Goal: Task Accomplishment & Management: Manage account settings

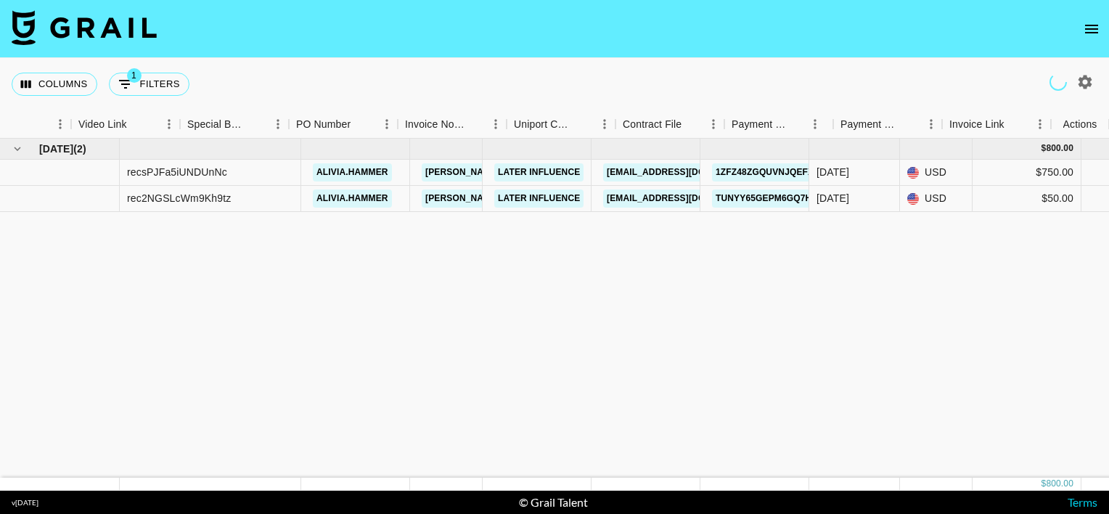
scroll to position [0, 1301]
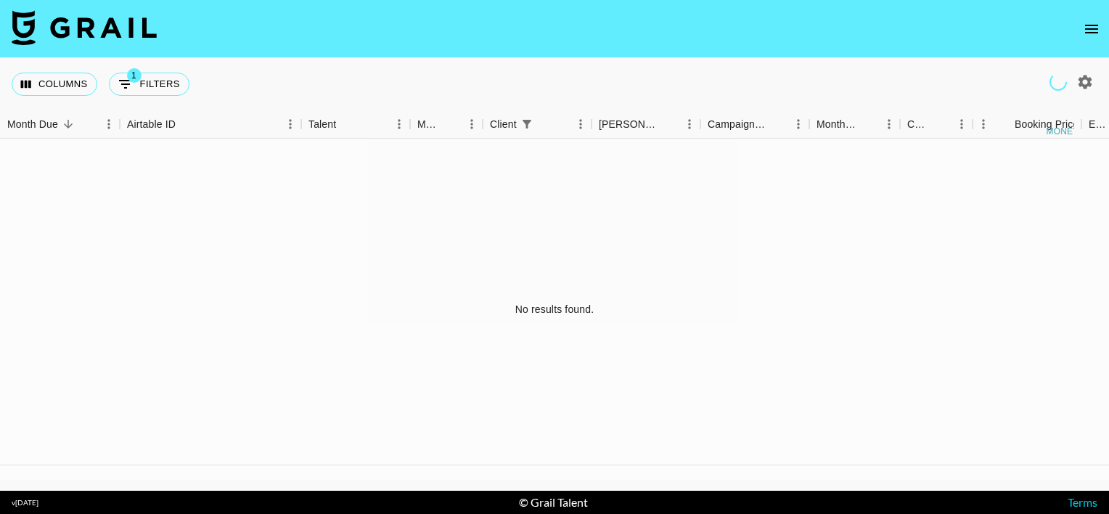
click at [1094, 25] on icon "open drawer" at bounding box center [1091, 29] width 13 height 9
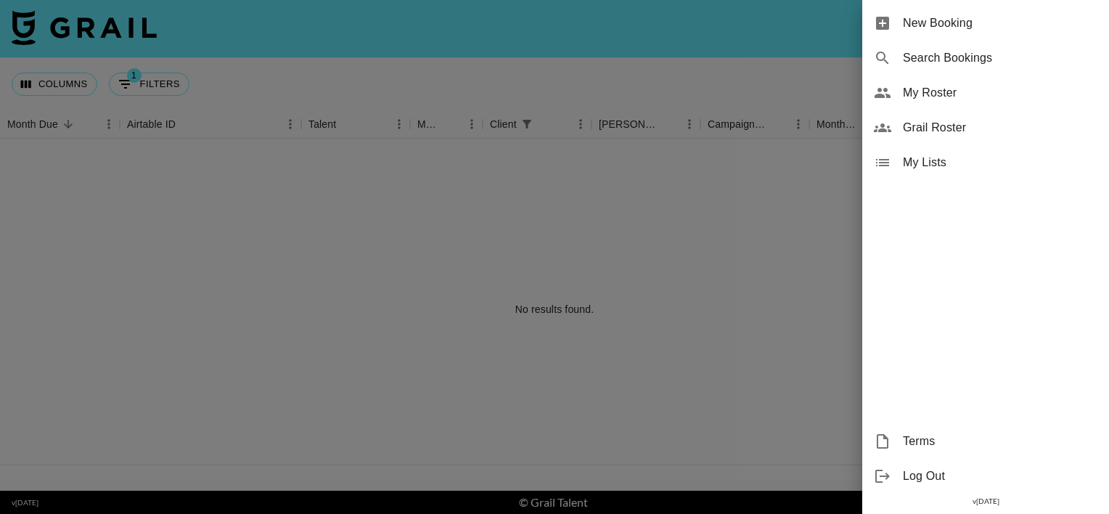
click at [950, 125] on span "Grail Roster" at bounding box center [1000, 127] width 195 height 17
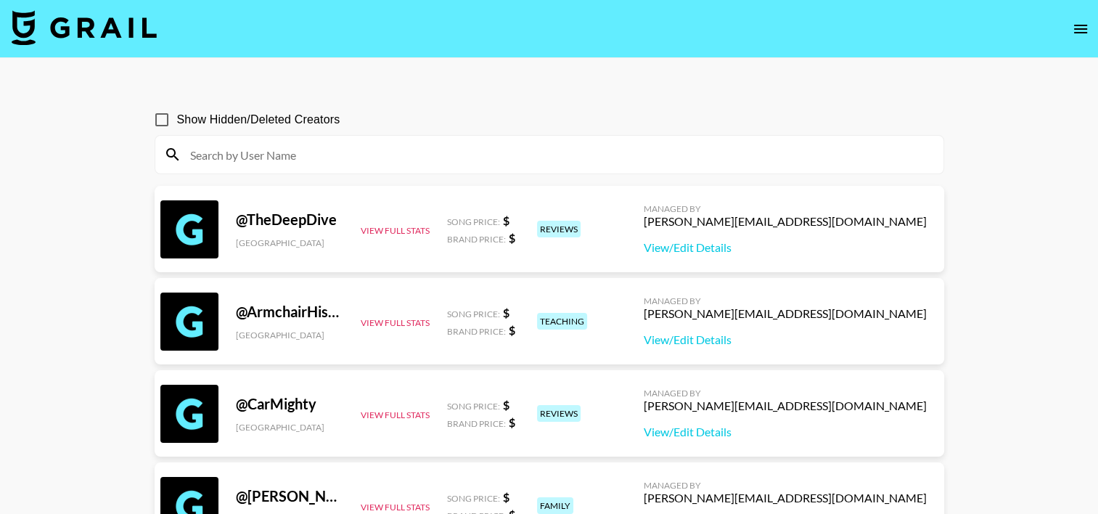
click at [1077, 25] on icon "open drawer" at bounding box center [1080, 29] width 13 height 9
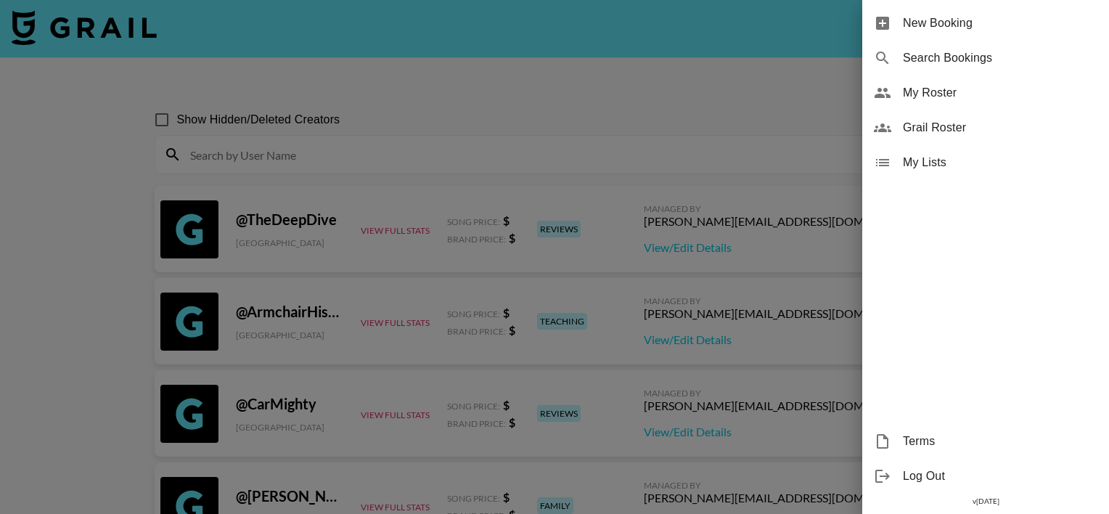
click at [1076, 28] on div "New Booking Search Bookings My Roster Grail Roster My Lists Terms Log Out v 1.7…" at bounding box center [554, 257] width 1109 height 514
click at [998, 97] on span "My Roster" at bounding box center [1000, 92] width 195 height 17
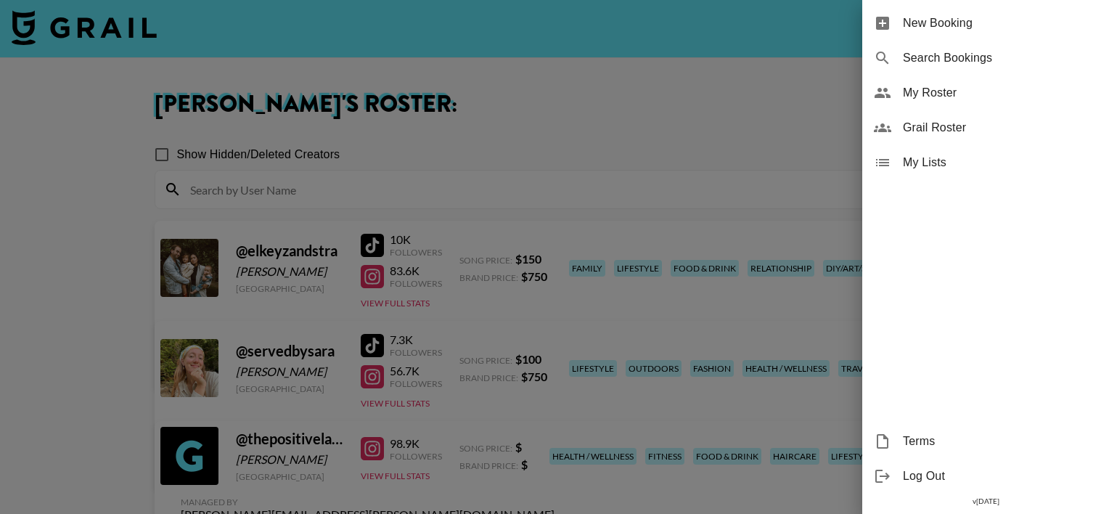
click at [794, 102] on div at bounding box center [554, 257] width 1109 height 514
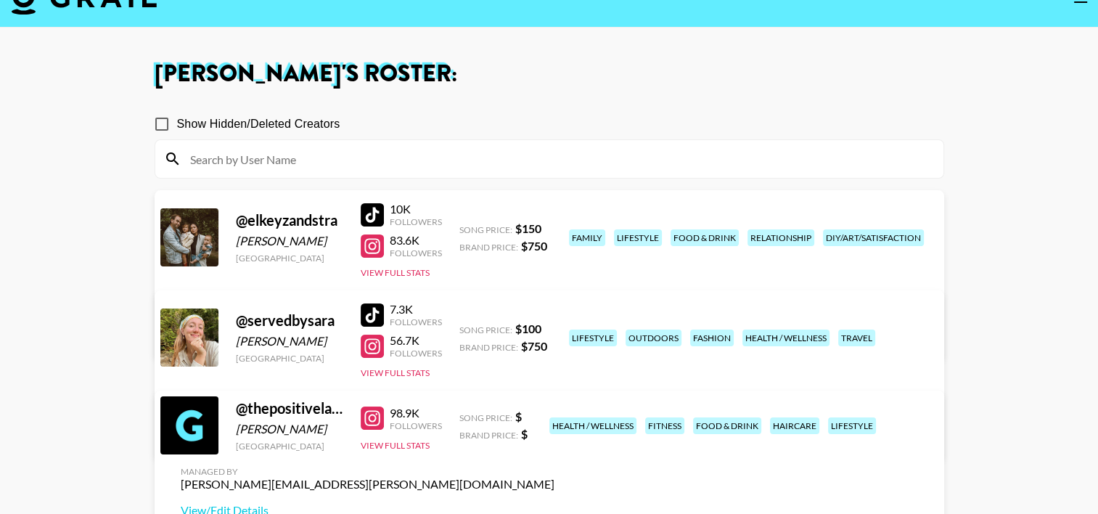
scroll to position [51, 0]
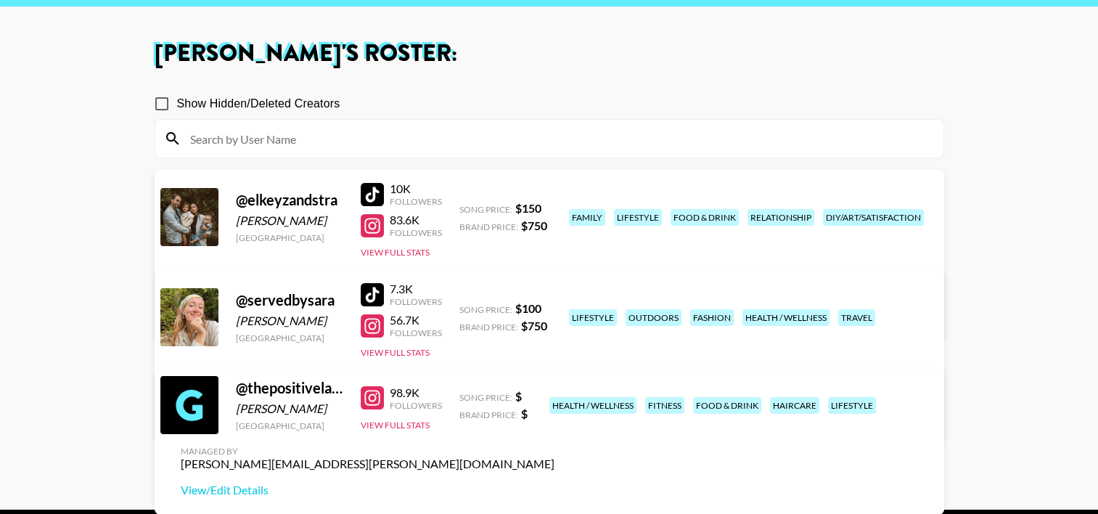
click at [555, 307] on link "View/Edit Details" at bounding box center [368, 314] width 374 height 15
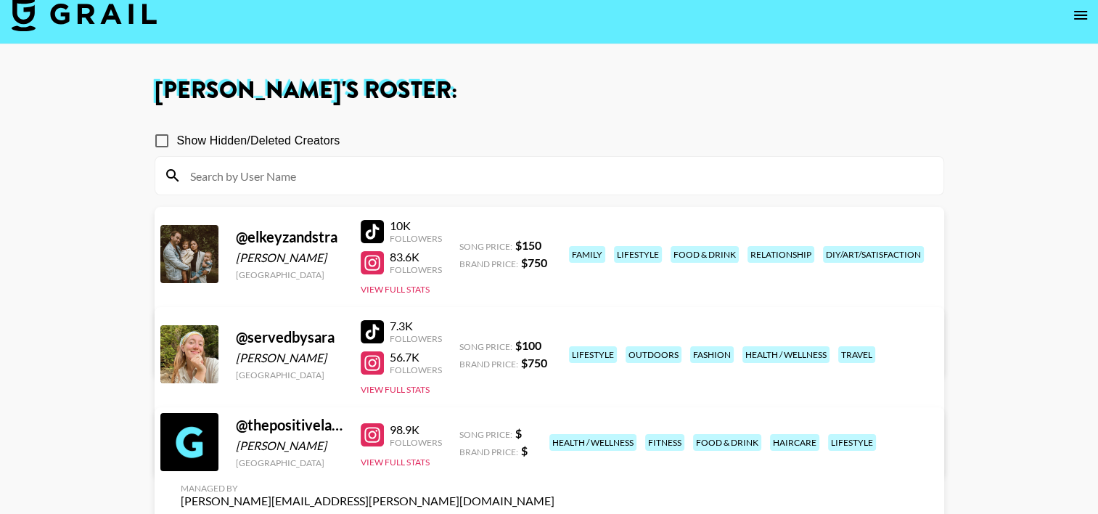
scroll to position [13, 0]
click at [282, 137] on span "Show Hidden/Deleted Creators" at bounding box center [258, 141] width 163 height 17
click at [177, 137] on input "Show Hidden/Deleted Creators" at bounding box center [162, 141] width 30 height 30
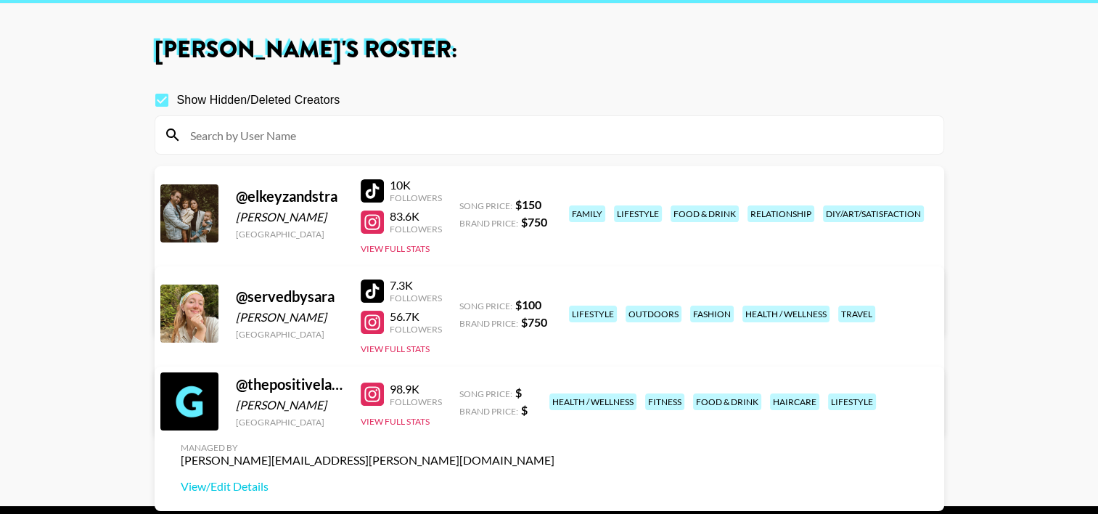
scroll to position [54, 0]
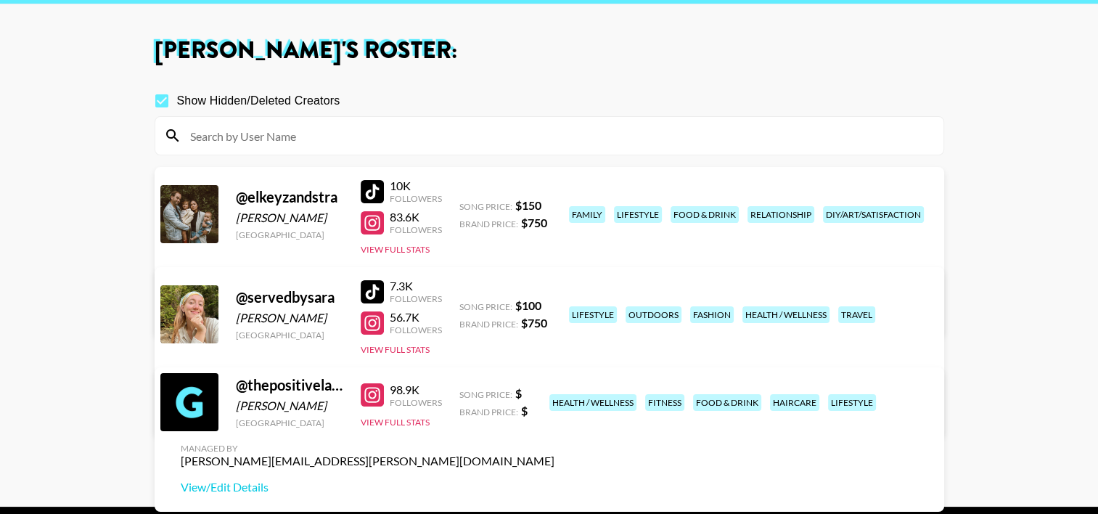
click at [262, 101] on span "Show Hidden/Deleted Creators" at bounding box center [258, 100] width 163 height 17
click at [177, 101] on input "Show Hidden/Deleted Creators" at bounding box center [162, 101] width 30 height 30
checkbox input "false"
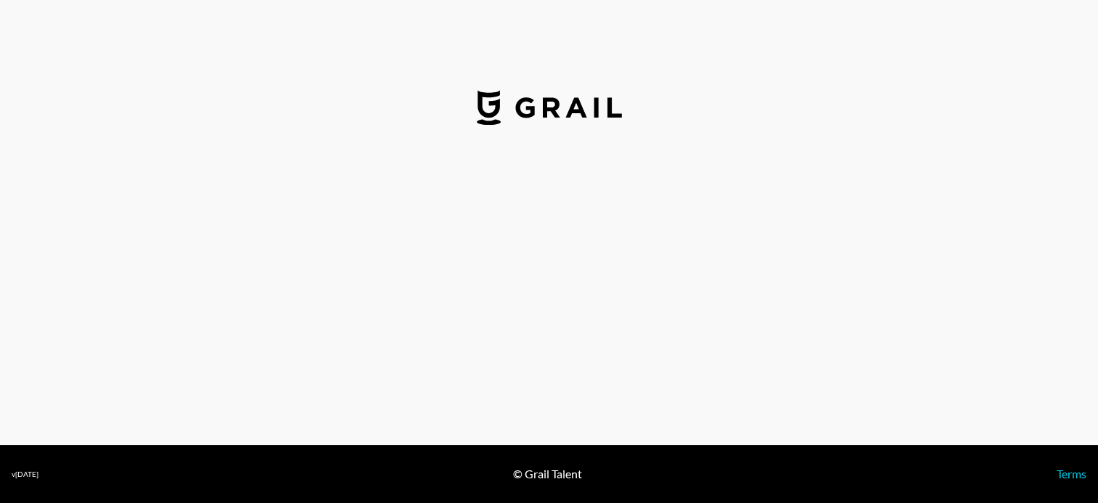
select select "USD"
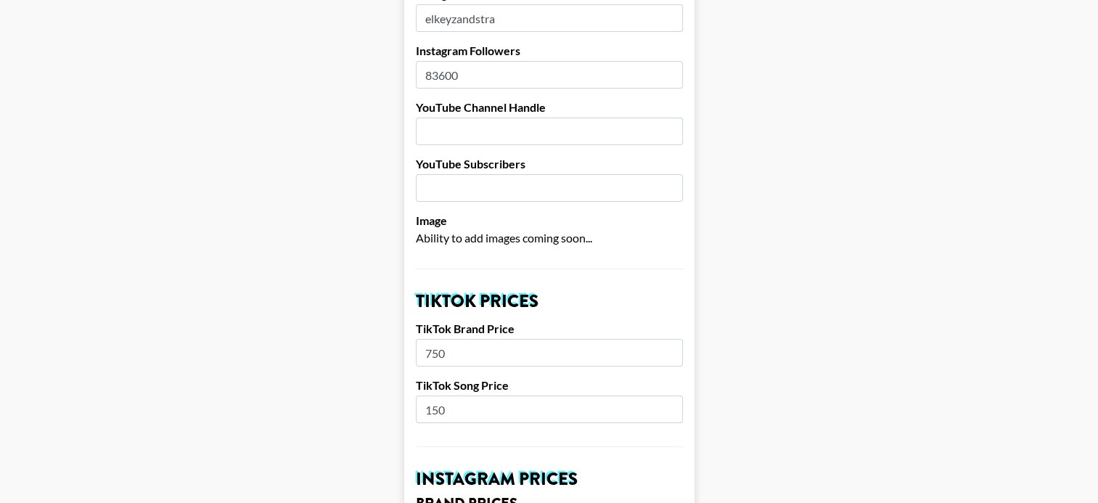
scroll to position [250, 0]
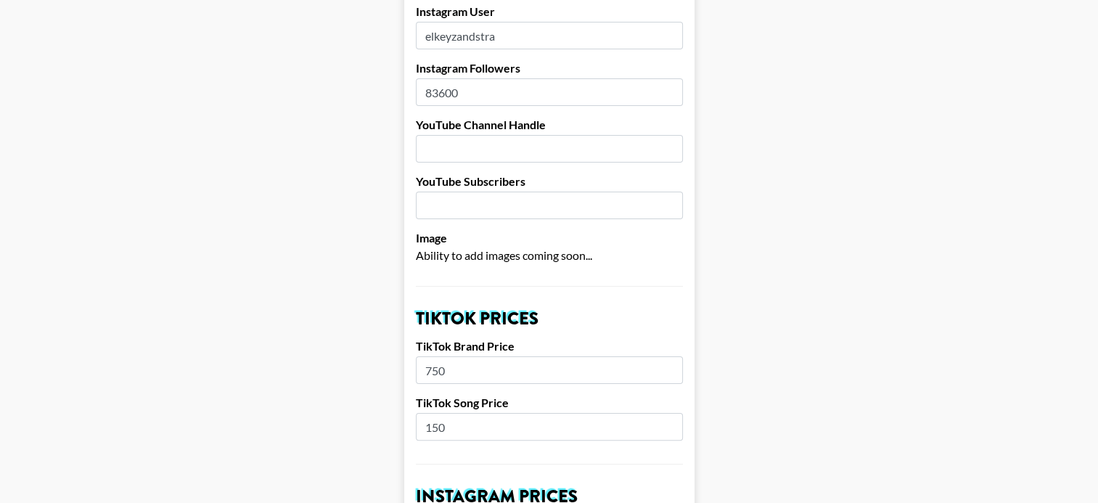
click at [446, 78] on input "83600" at bounding box center [549, 92] width 267 height 28
click at [438, 78] on input "83600" at bounding box center [549, 92] width 267 height 28
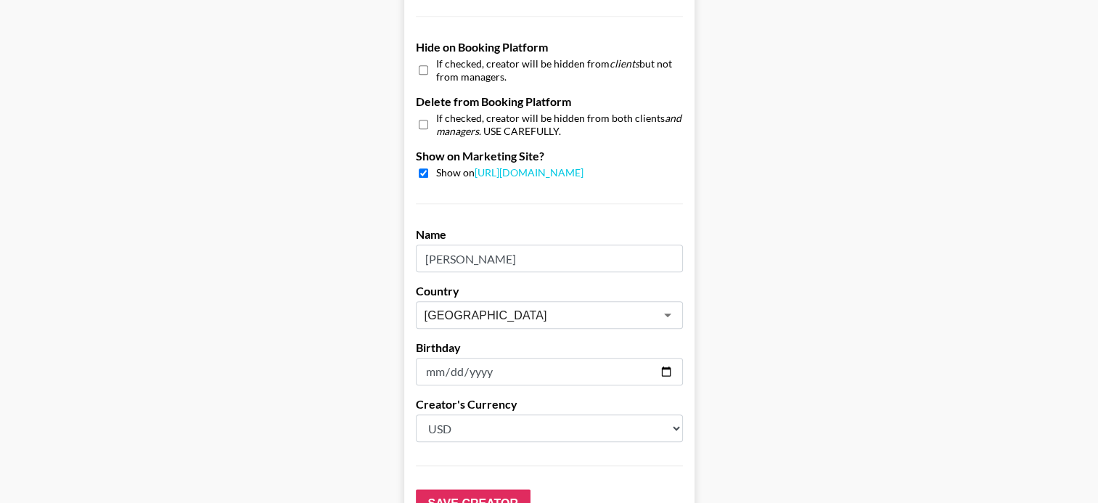
scroll to position [1442, 0]
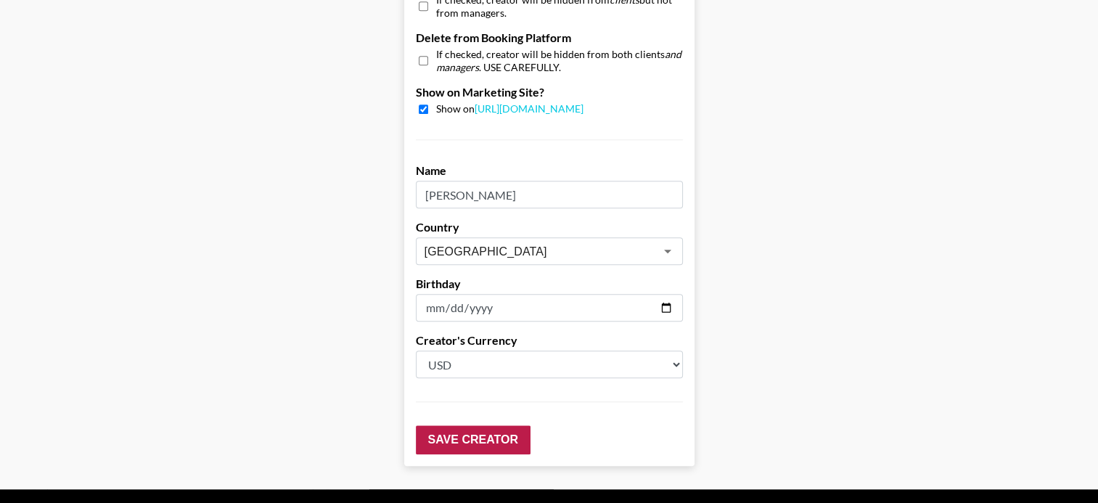
type input "93600"
click at [493, 425] on input "Save Creator" at bounding box center [473, 439] width 115 height 29
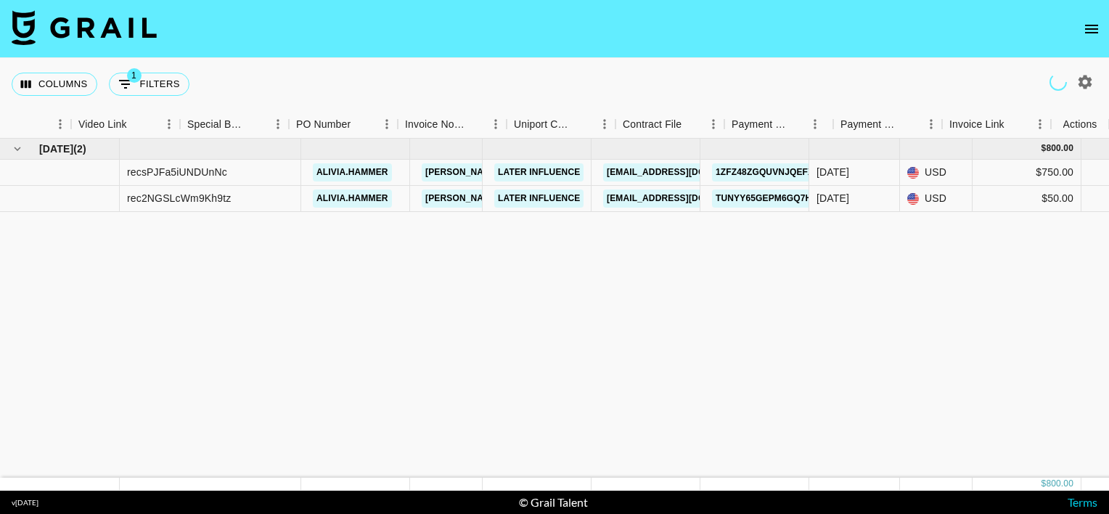
scroll to position [0, 1301]
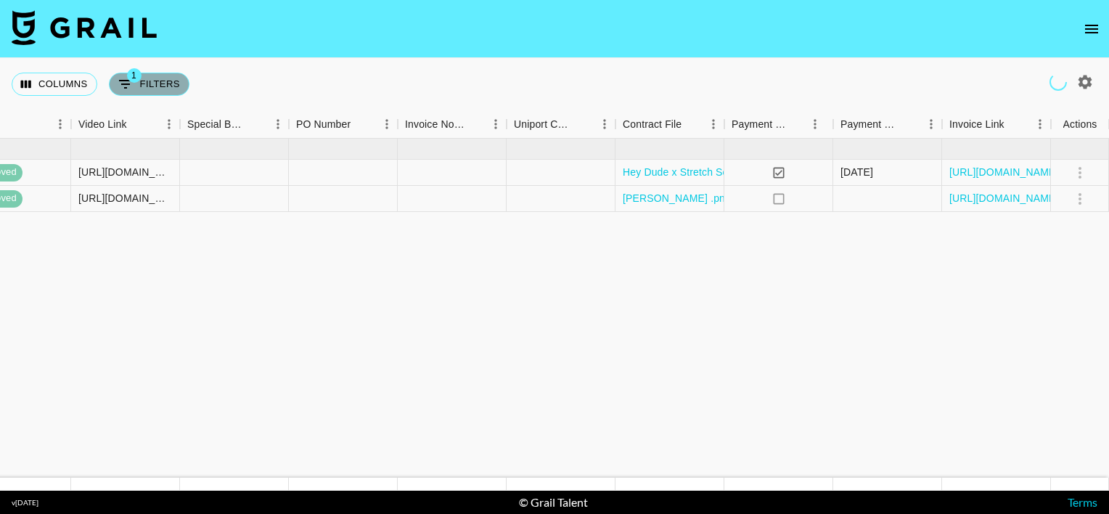
click at [155, 83] on button "1 Filters" at bounding box center [149, 84] width 81 height 23
select select "clientId"
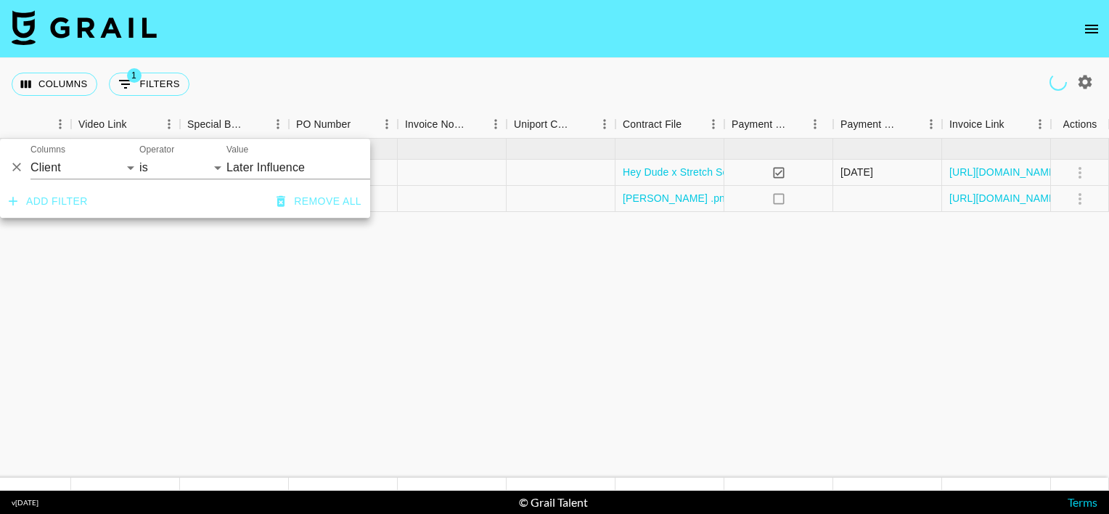
click at [16, 165] on icon "Delete" at bounding box center [16, 167] width 15 height 15
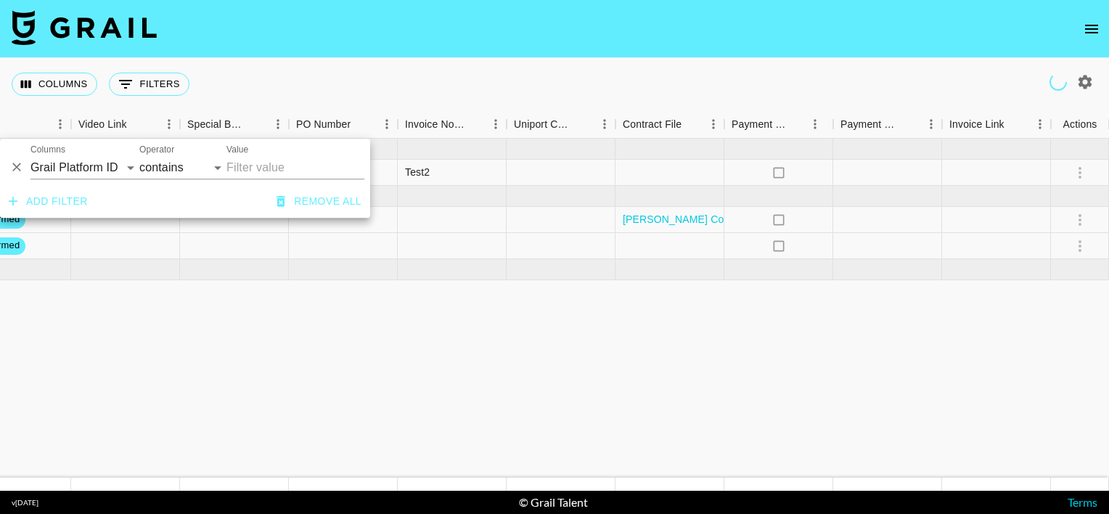
click at [69, 23] on img at bounding box center [84, 27] width 145 height 35
click at [176, 32] on nav at bounding box center [554, 29] width 1109 height 58
click at [144, 35] on img at bounding box center [84, 27] width 145 height 35
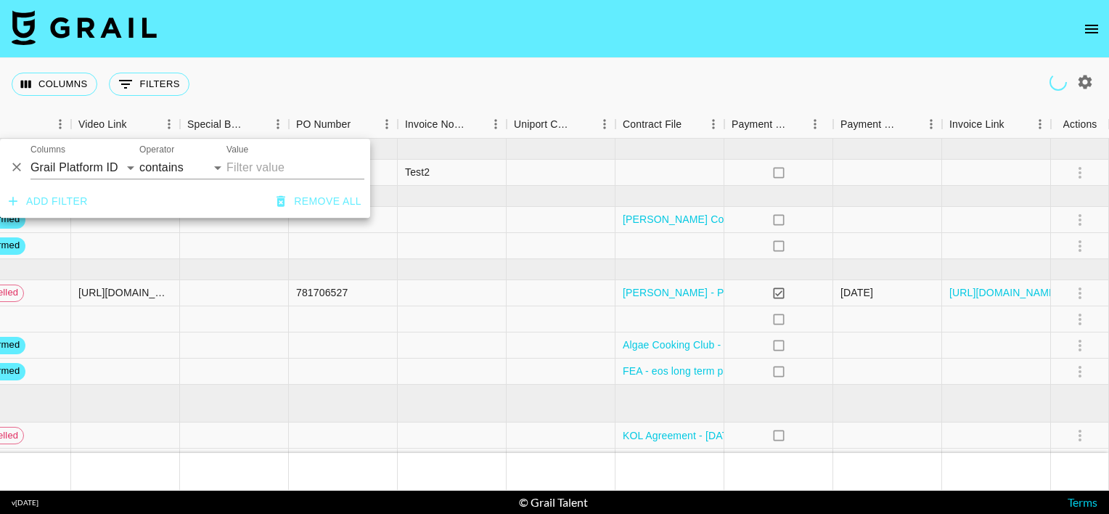
click at [118, 20] on img at bounding box center [84, 27] width 145 height 35
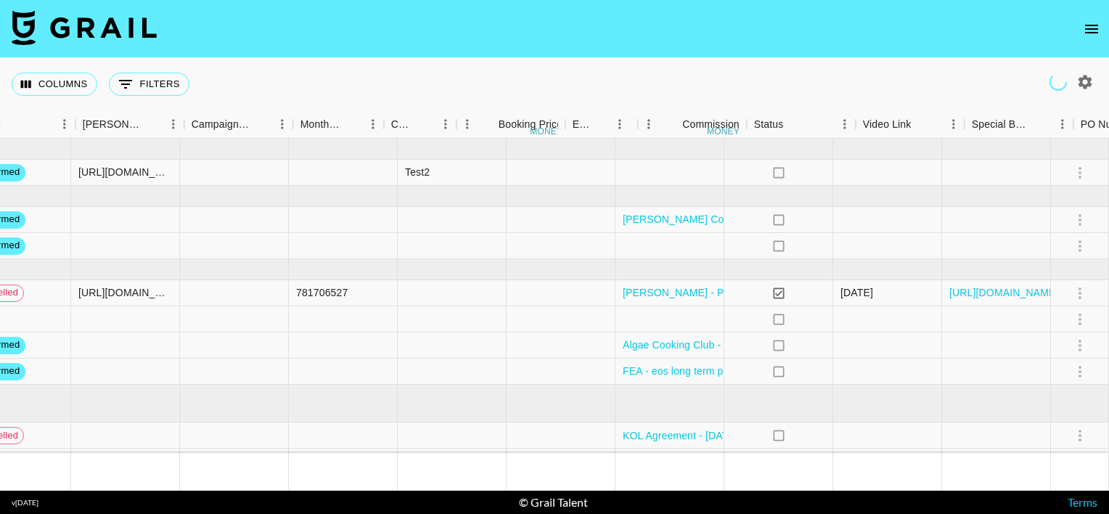
click at [1086, 83] on icon "button" at bounding box center [1084, 81] width 17 height 17
click at [1087, 79] on icon "button" at bounding box center [1086, 82] width 14 height 14
select select "May '25"
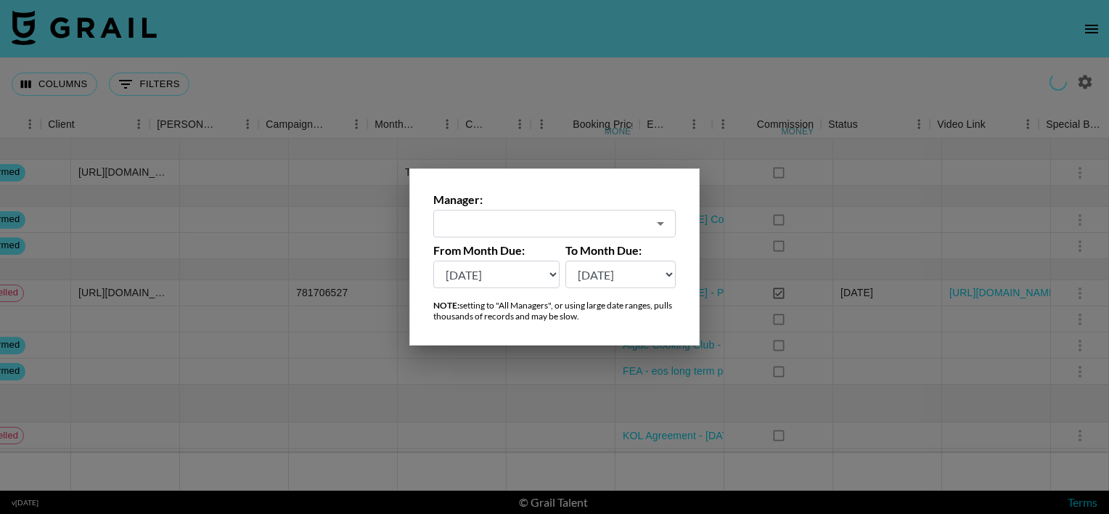
scroll to position [0, 441]
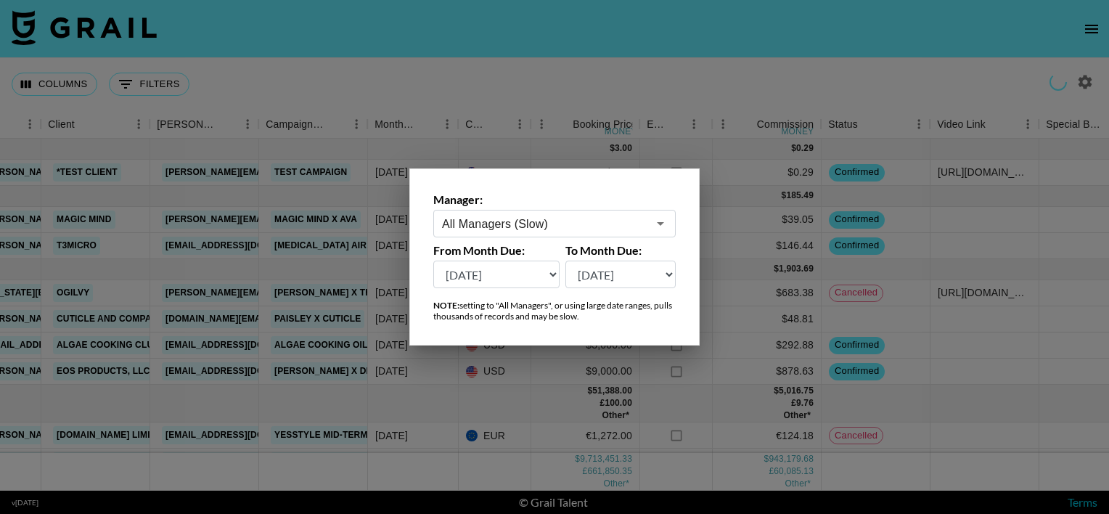
click at [575, 224] on input "All Managers (Slow)" at bounding box center [544, 224] width 205 height 17
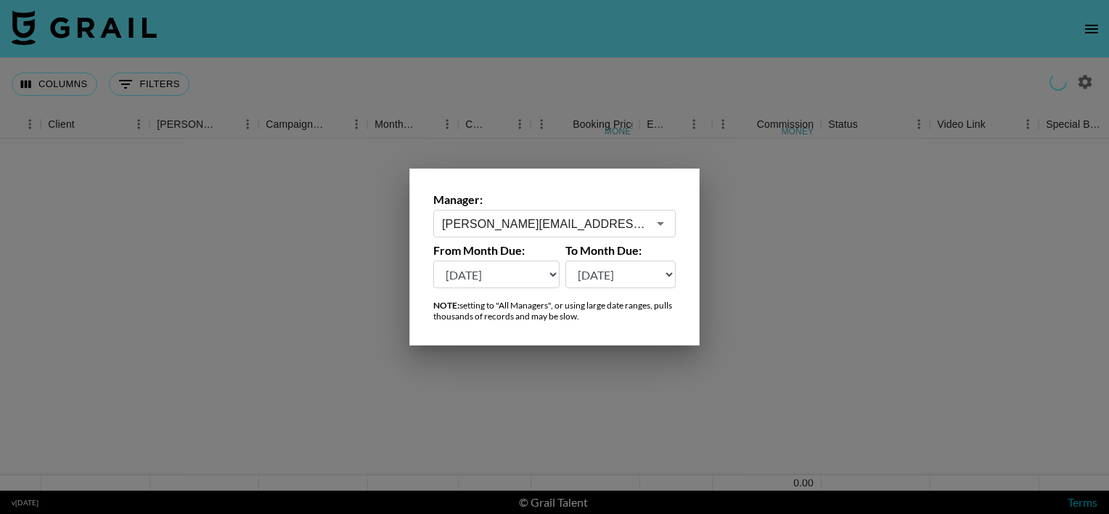
type input "anna.belko@grail-talent.com"
click at [547, 91] on div at bounding box center [554, 257] width 1109 height 514
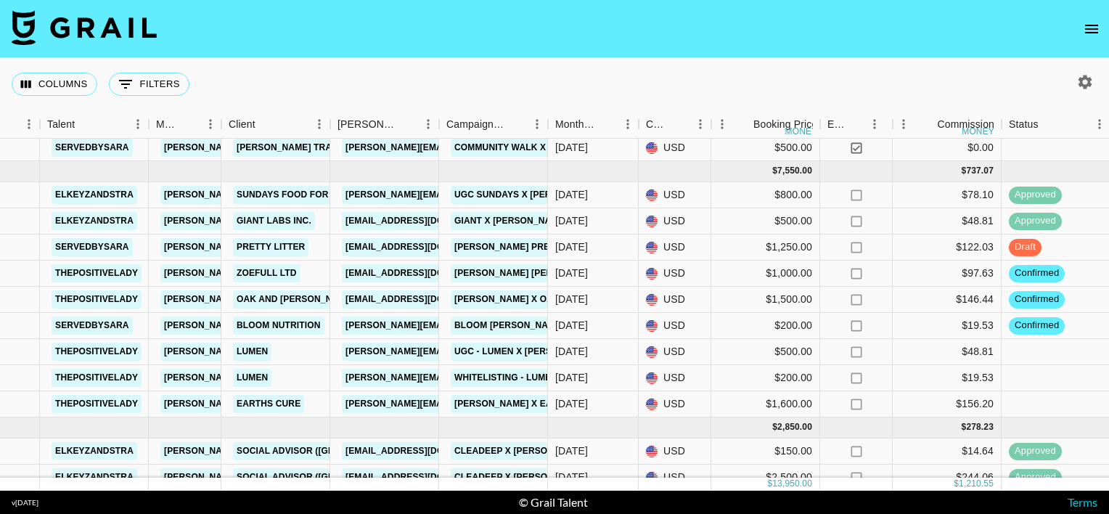
scroll to position [104, 261]
click at [1092, 83] on icon "button" at bounding box center [1084, 81] width 17 height 17
select select "May '25"
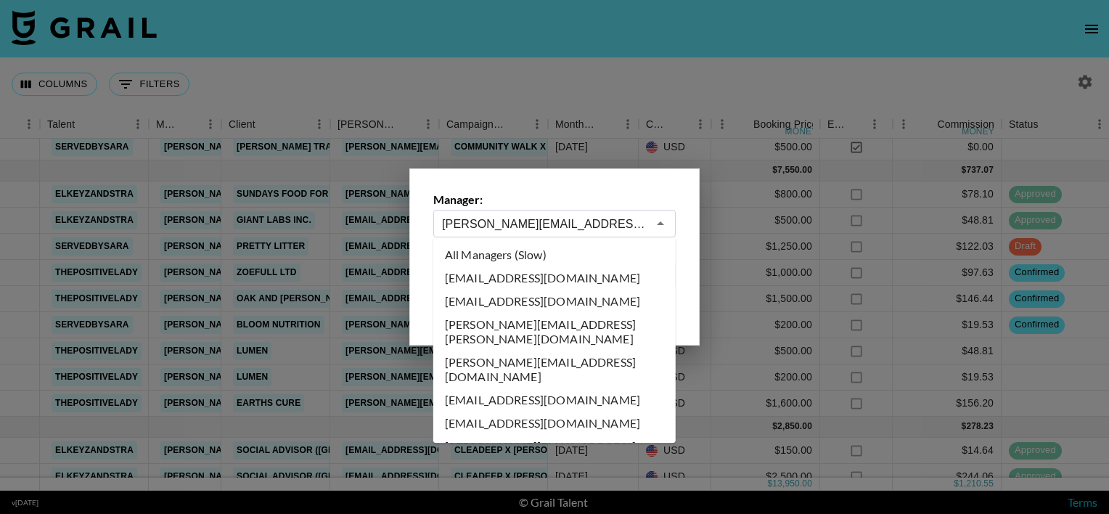
scroll to position [496, 0]
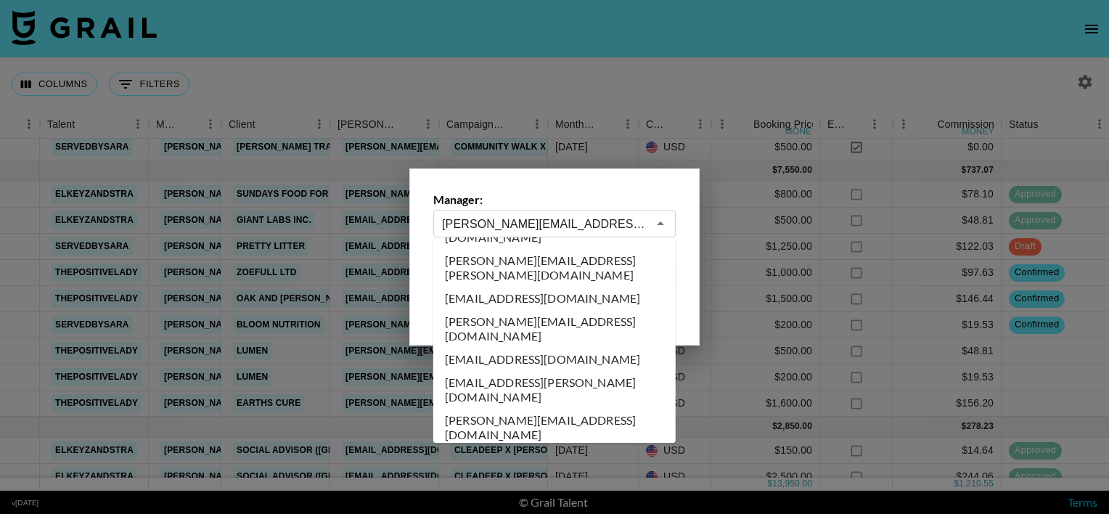
click at [566, 224] on input "anna.belko@grail-talent.com" at bounding box center [544, 224] width 205 height 17
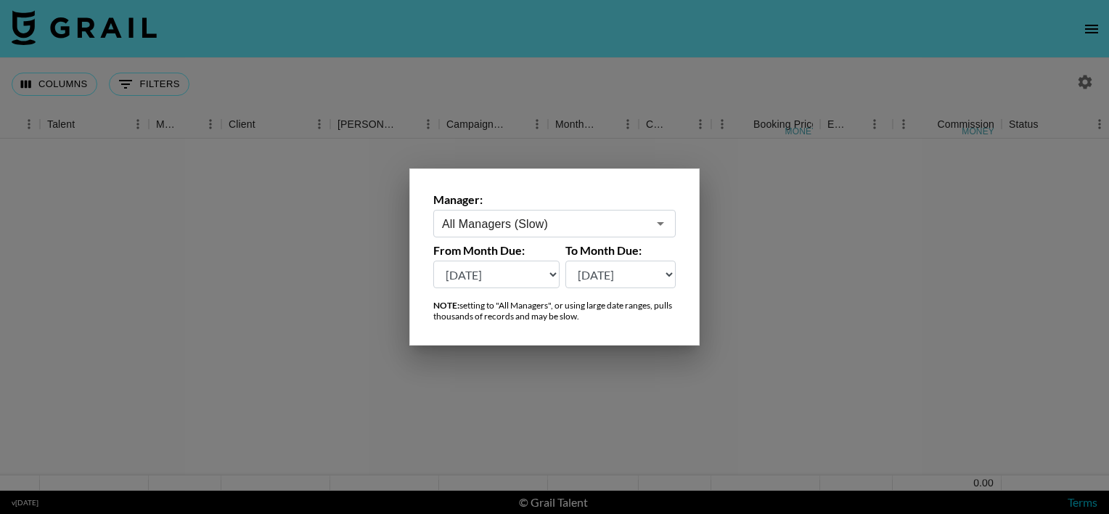
scroll to position [0, 261]
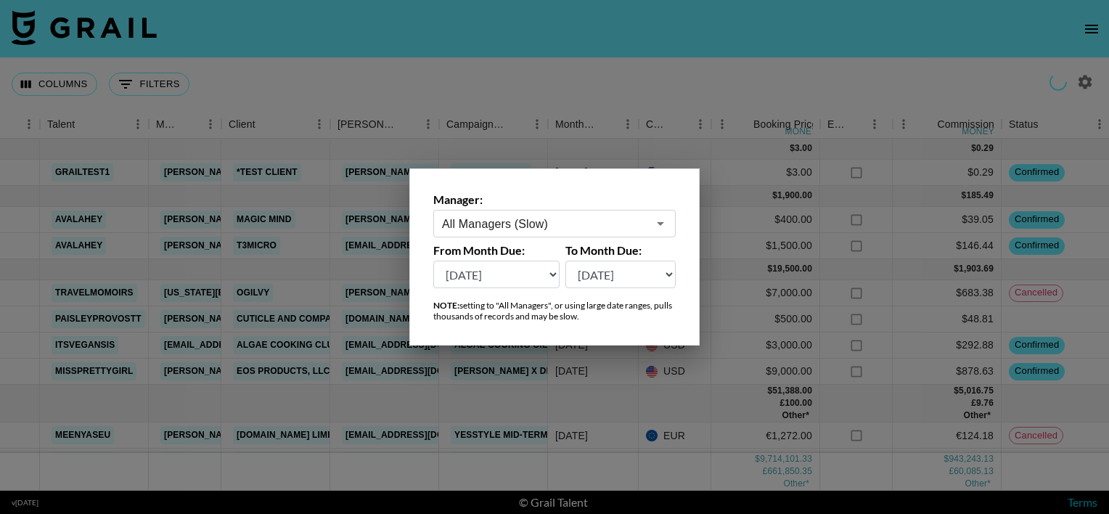
type input "All Managers (Slow)"
click at [613, 134] on div at bounding box center [554, 257] width 1109 height 514
click at [764, 71] on div "Columns 0 Filters + Booking" at bounding box center [554, 84] width 1109 height 52
click at [617, 124] on button "Menu" at bounding box center [628, 124] width 22 height 22
click at [430, 72] on div "Columns 0 Filters + Booking" at bounding box center [554, 84] width 1109 height 52
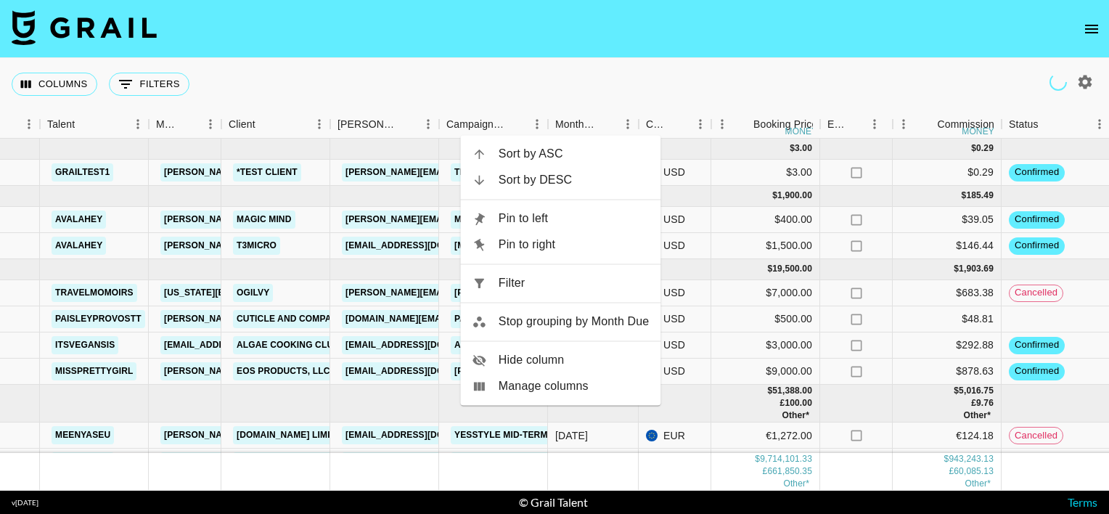
click at [547, 57] on nav at bounding box center [554, 29] width 1109 height 58
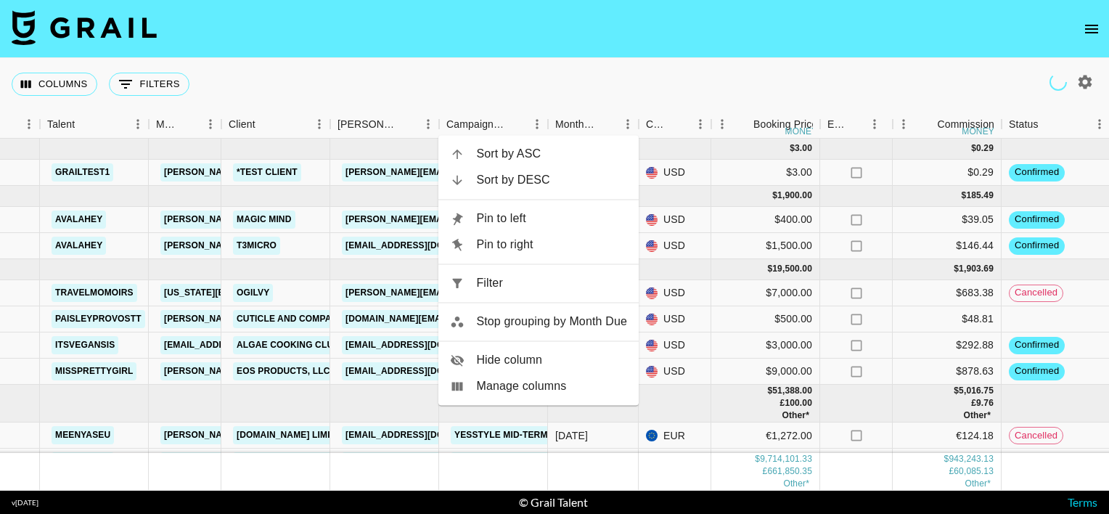
click at [339, 15] on nav at bounding box center [554, 29] width 1109 height 58
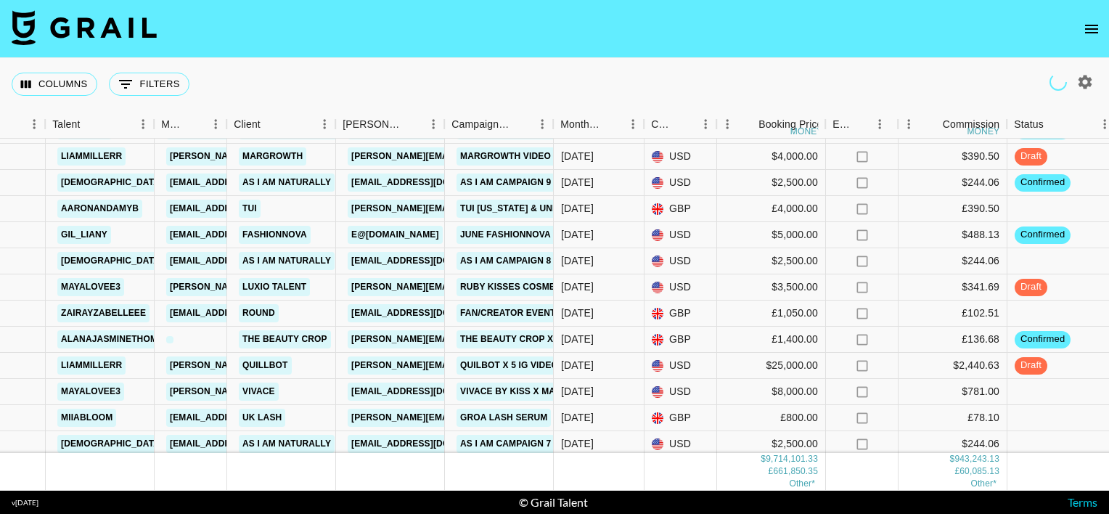
scroll to position [1623, 255]
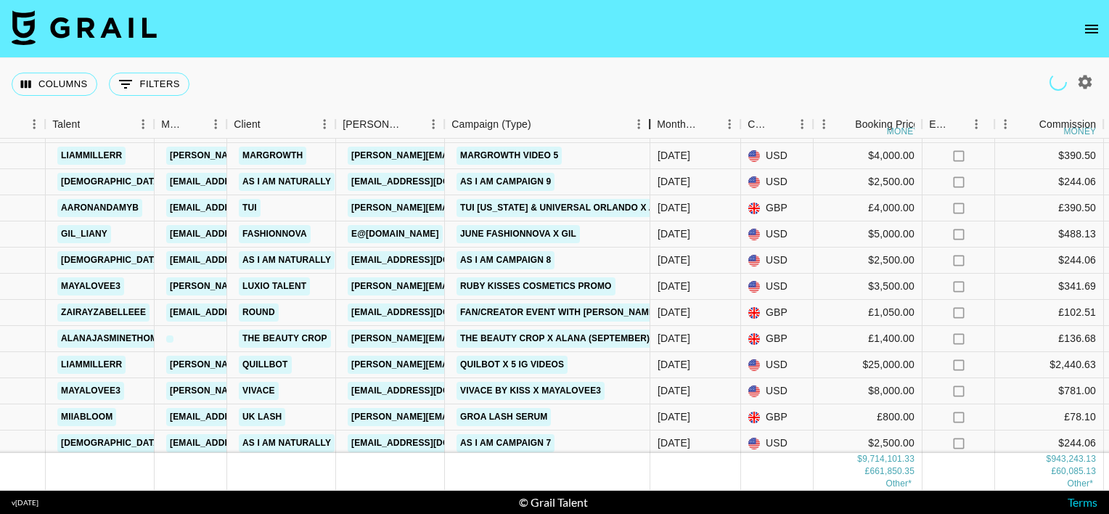
drag, startPoint x: 560, startPoint y: 132, endPoint x: 662, endPoint y: 136, distance: 102.4
click at [658, 136] on div "Campaign (Type)" at bounding box center [649, 124] width 17 height 28
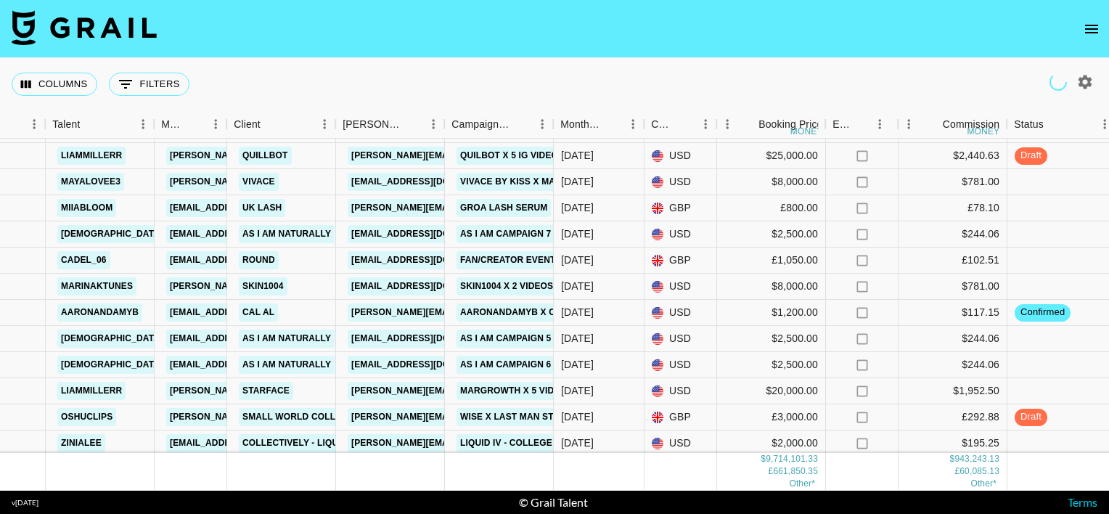
scroll to position [1833, 255]
click at [427, 309] on link "haneena@calai.app" at bounding box center [466, 312] width 237 height 18
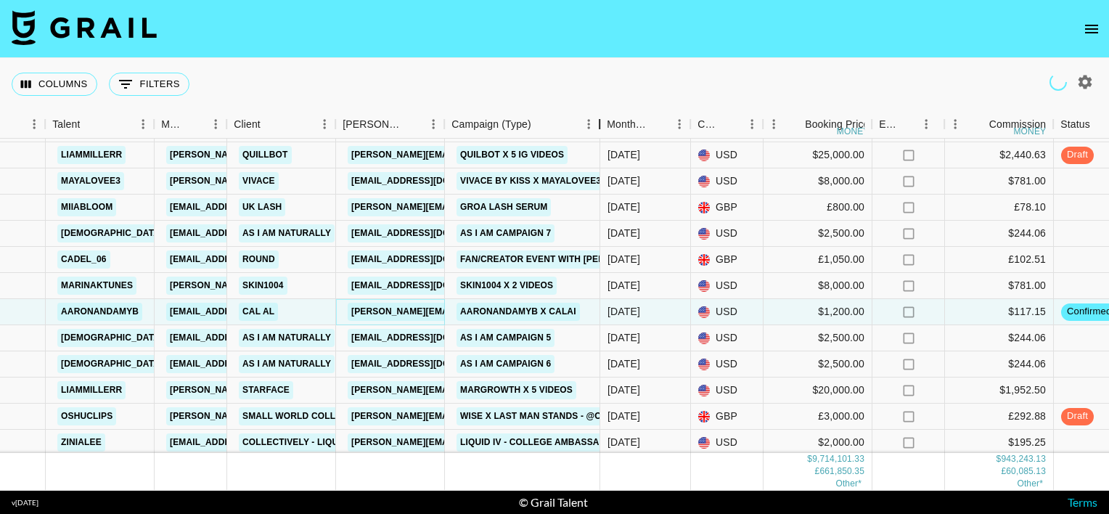
drag, startPoint x: 555, startPoint y: 122, endPoint x: 602, endPoint y: 128, distance: 46.8
click at [602, 128] on div "Campaign (Type)" at bounding box center [599, 124] width 17 height 28
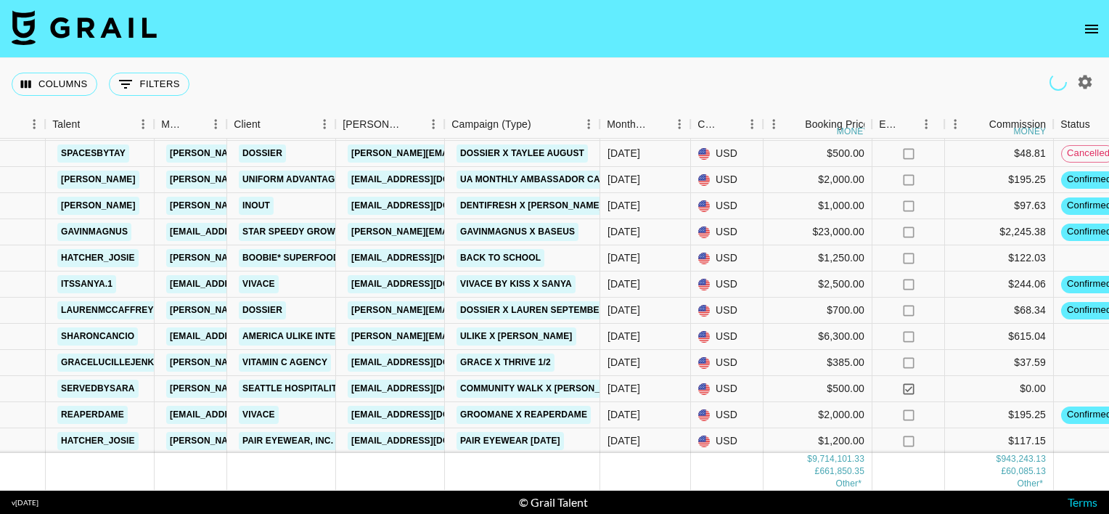
scroll to position [2305, 255]
click at [411, 255] on link "cara@boobiesuperfoods.com" at bounding box center [429, 257] width 163 height 18
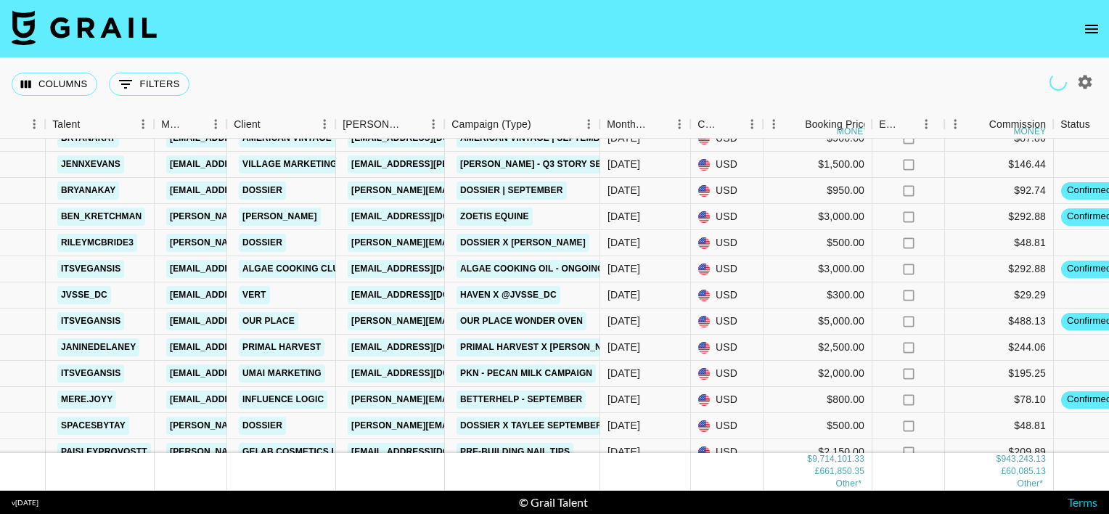
scroll to position [2632, 255]
click at [412, 324] on link "[PERSON_NAME][EMAIL_ADDRESS][DOMAIN_NAME]" at bounding box center [466, 322] width 237 height 18
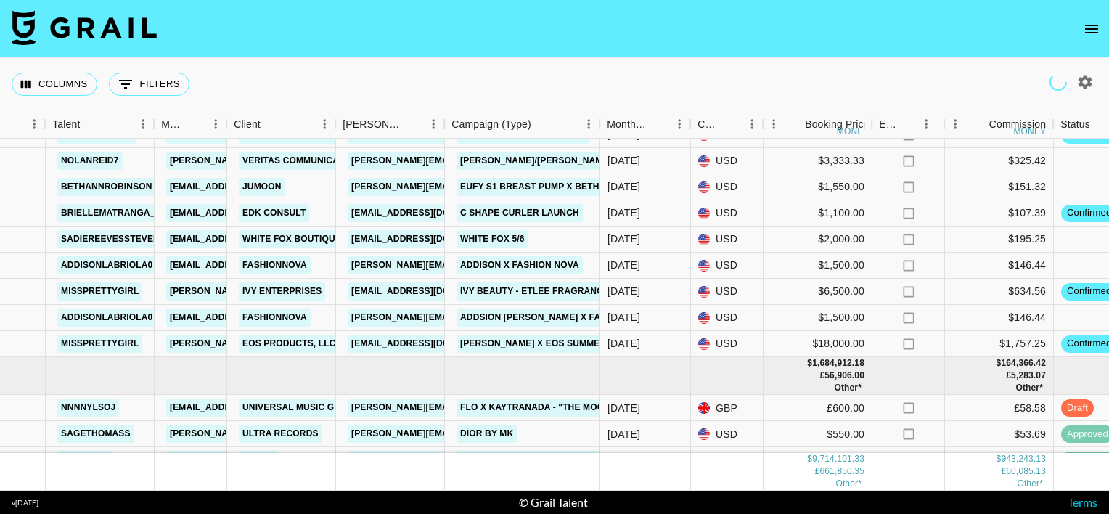
scroll to position [3373, 255]
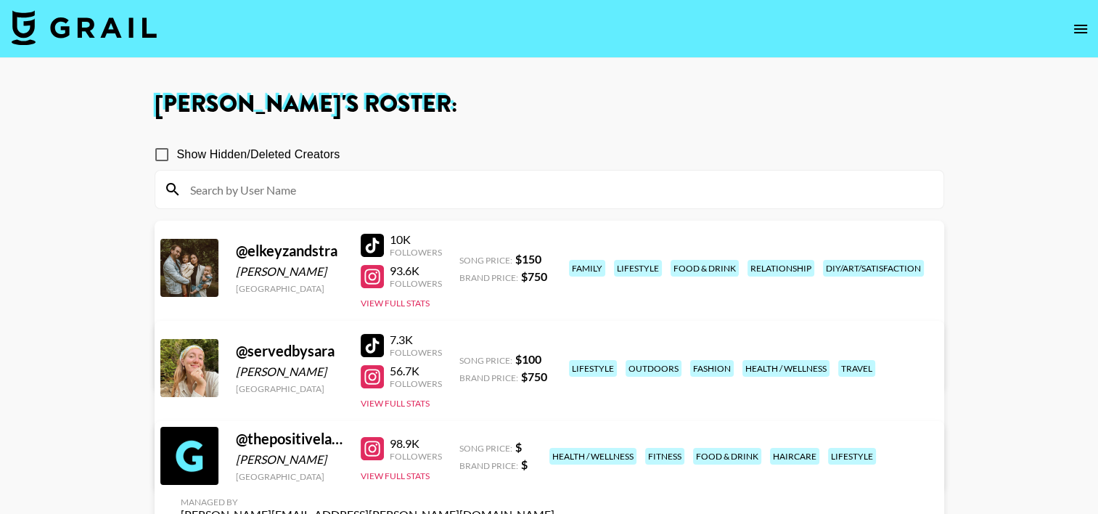
scroll to position [105, 0]
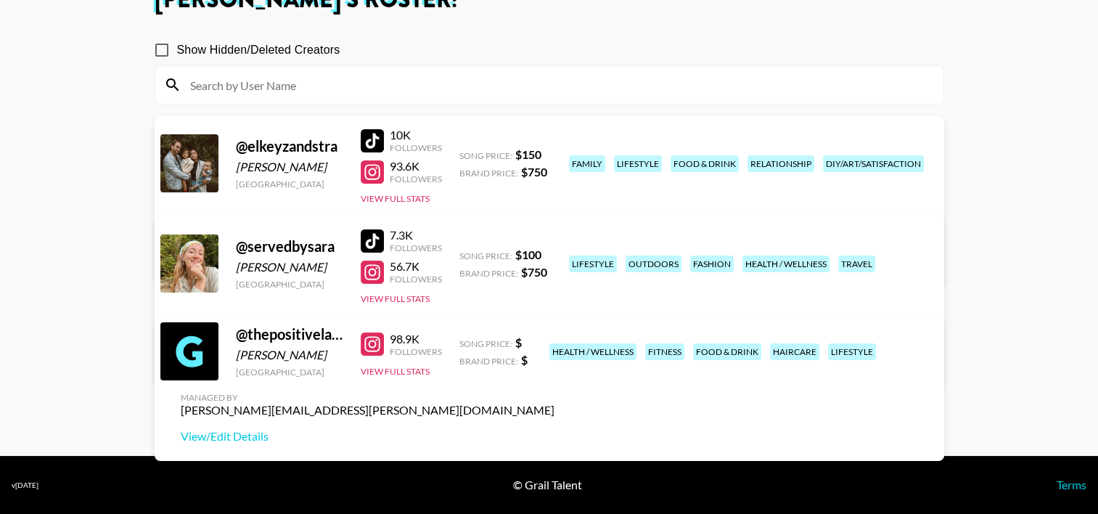
click at [529, 92] on input at bounding box center [557, 84] width 753 height 23
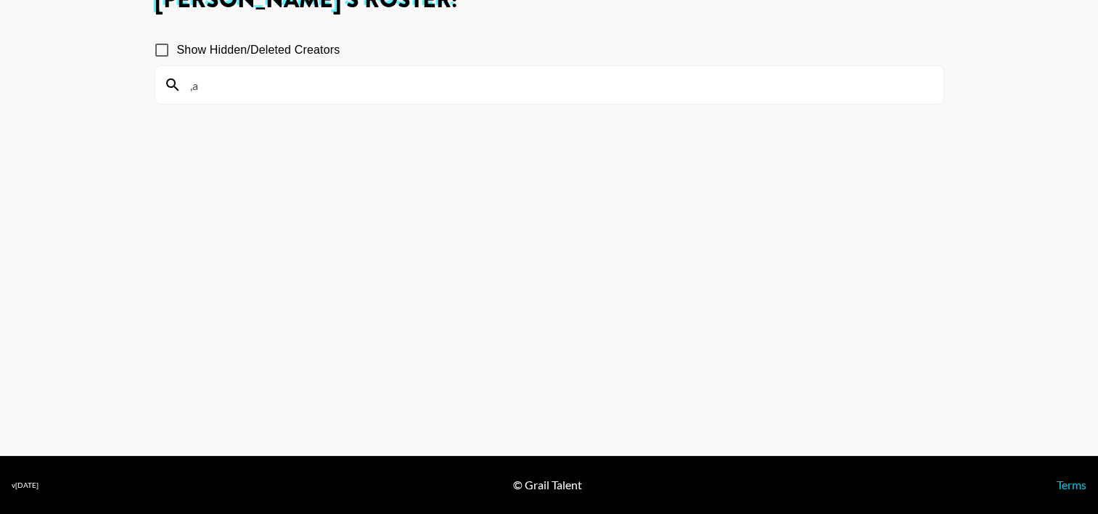
type input ","
type input "may."
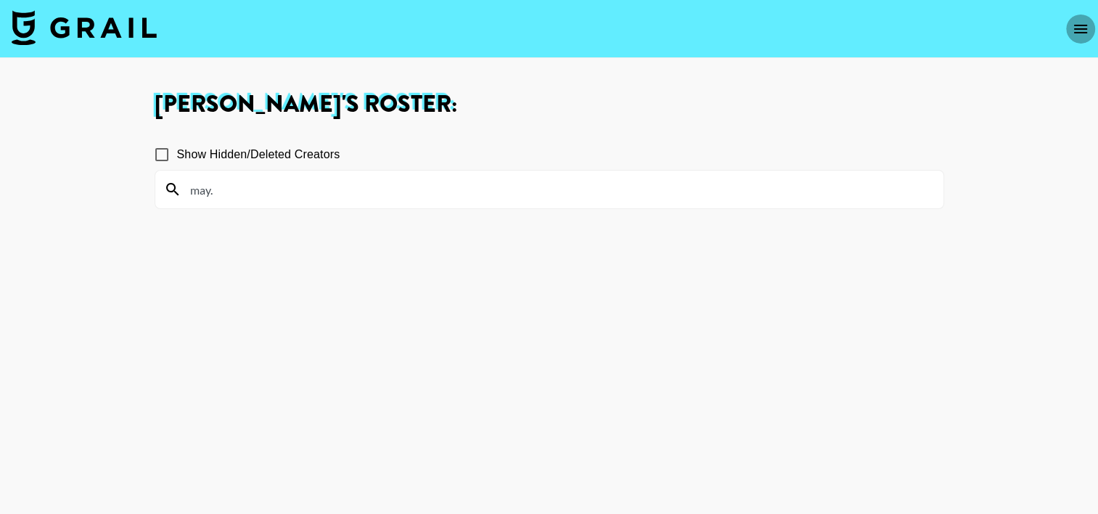
click at [1074, 27] on icon "open drawer" at bounding box center [1080, 28] width 17 height 17
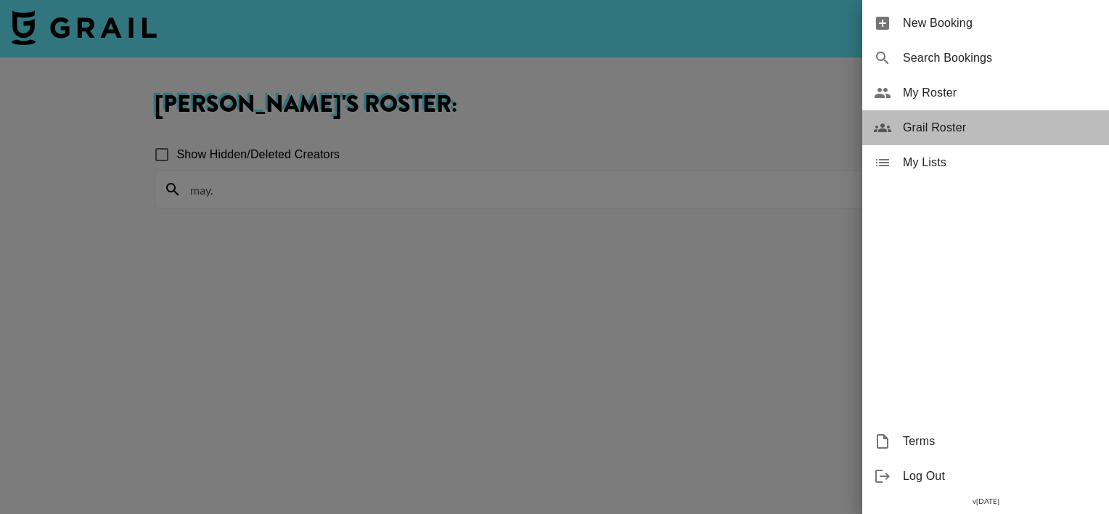
click at [928, 121] on span "Grail Roster" at bounding box center [1000, 127] width 195 height 17
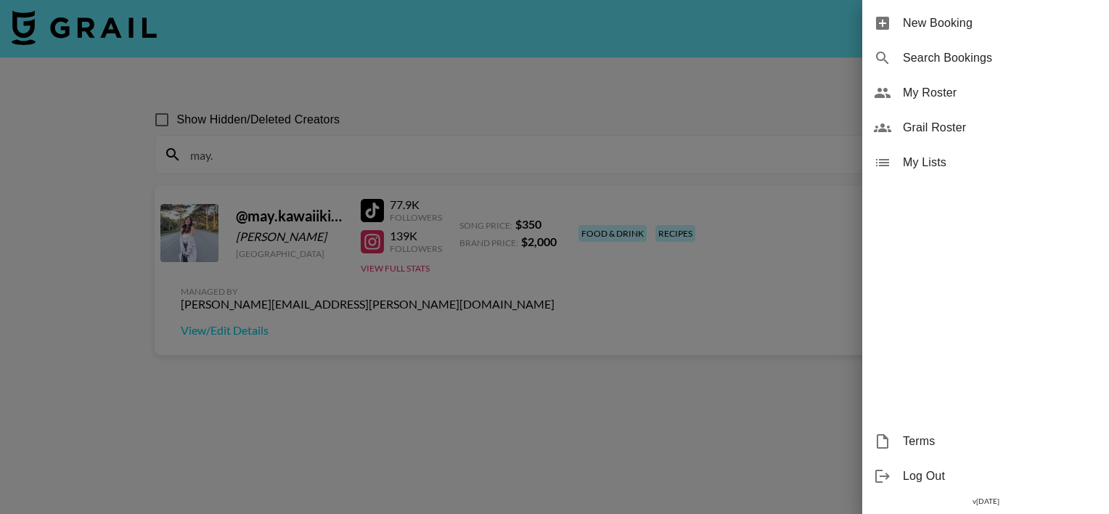
click at [621, 112] on div at bounding box center [554, 257] width 1109 height 514
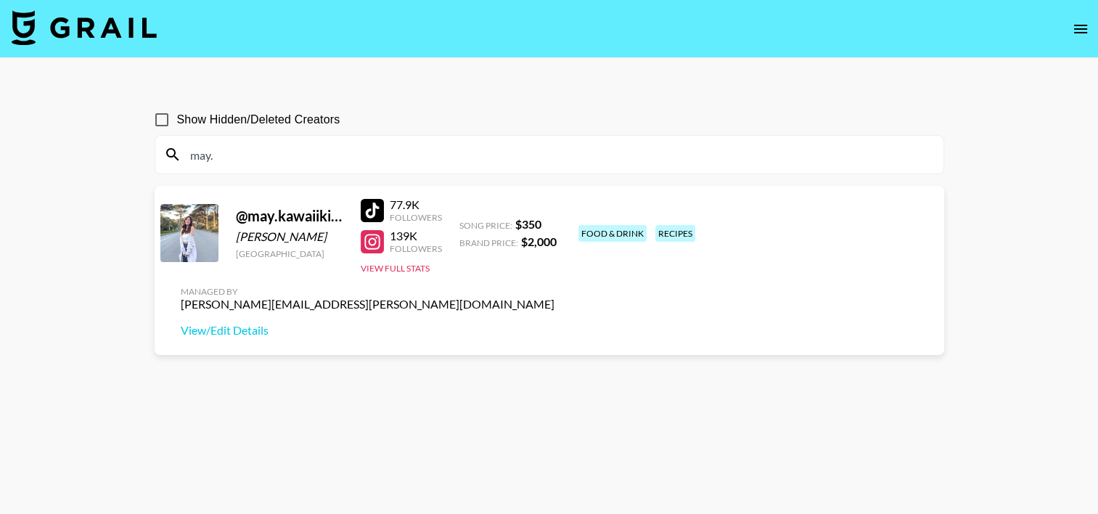
click at [544, 150] on input "may." at bounding box center [557, 154] width 753 height 23
click at [383, 269] on button "View Full Stats" at bounding box center [395, 268] width 69 height 11
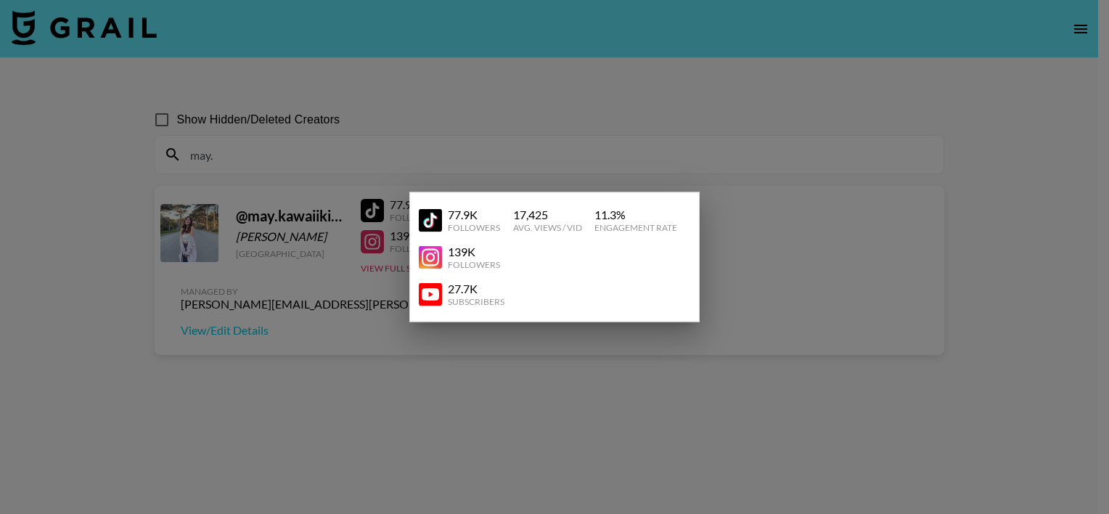
click at [282, 235] on div at bounding box center [554, 257] width 1109 height 514
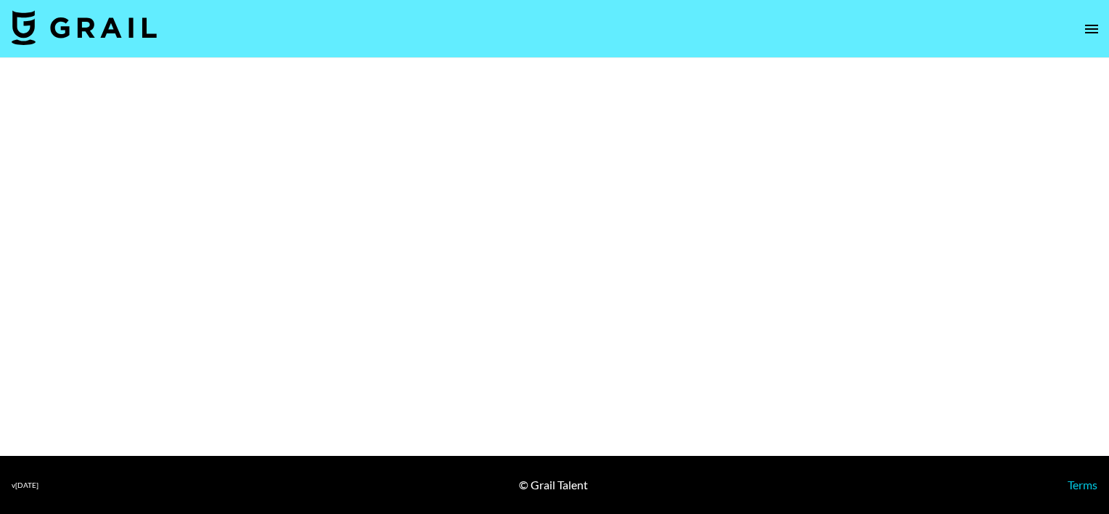
select select "Brand"
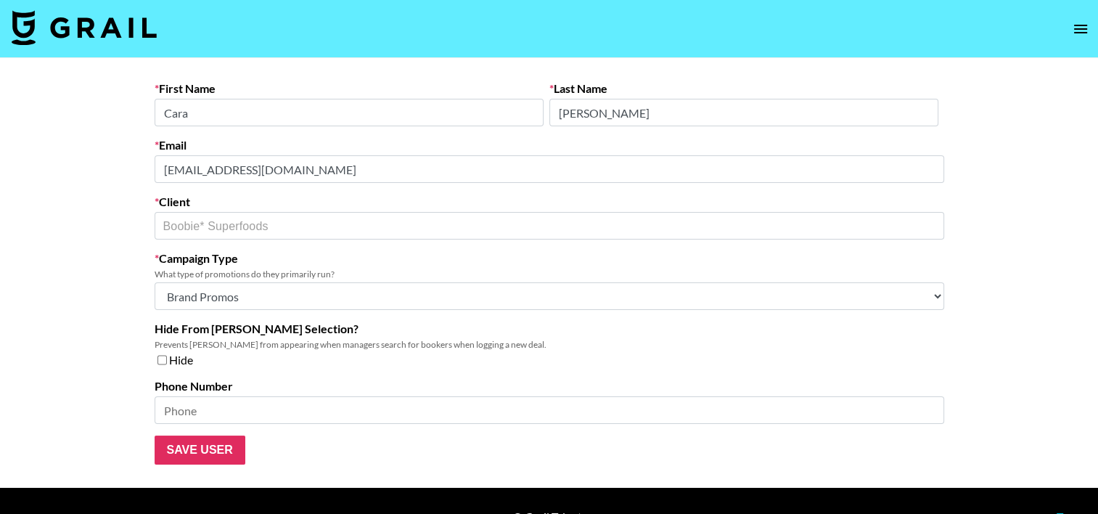
click at [155, 184] on form "First Name [PERSON_NAME] Last Name [PERSON_NAME] Email [PERSON_NAME][EMAIL_ADDR…" at bounding box center [550, 272] width 790 height 383
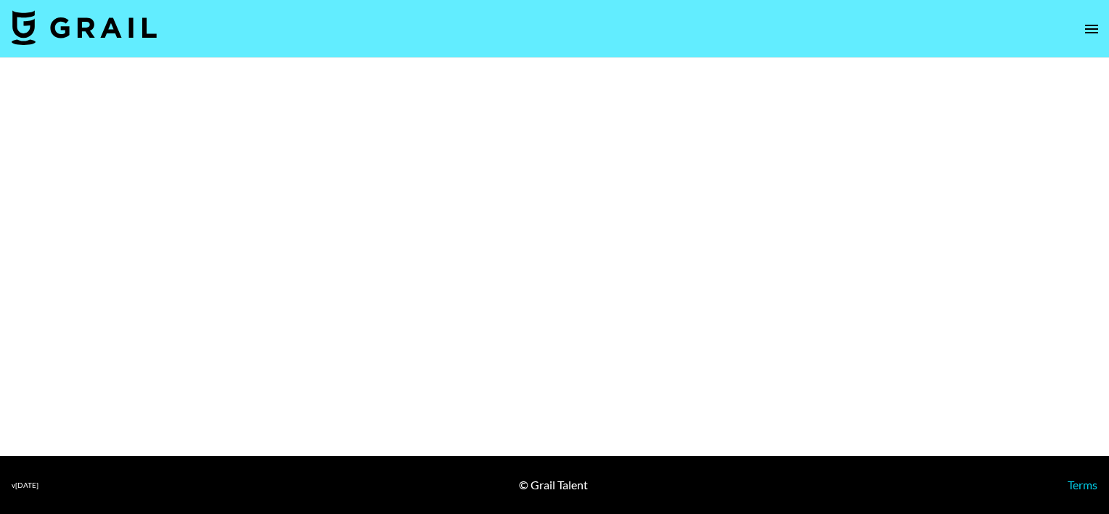
select select "Brand"
